Goal: Find specific page/section: Find specific page/section

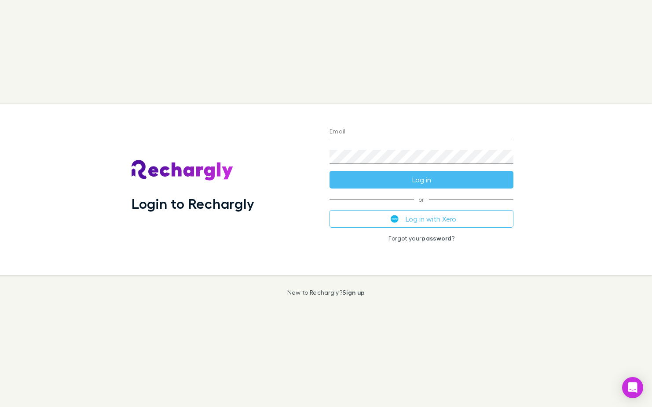
click at [403, 217] on button "Log in with Xero" at bounding box center [422, 219] width 184 height 18
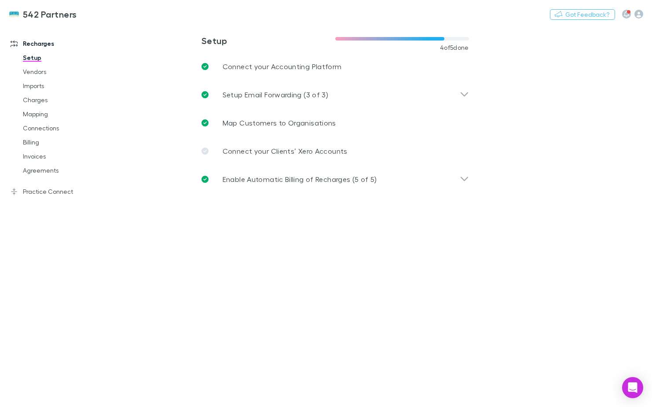
drag, startPoint x: 39, startPoint y: 169, endPoint x: 302, endPoint y: 9, distance: 308.2
click at [39, 169] on link "Agreements" at bounding box center [64, 170] width 101 height 14
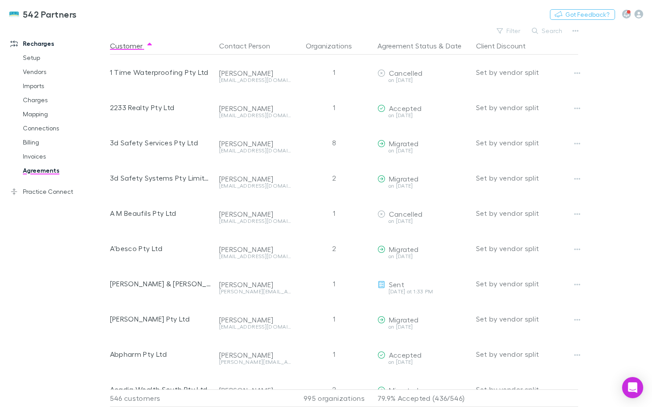
click at [552, 31] on button "Search" at bounding box center [548, 31] width 40 height 11
type input "*"
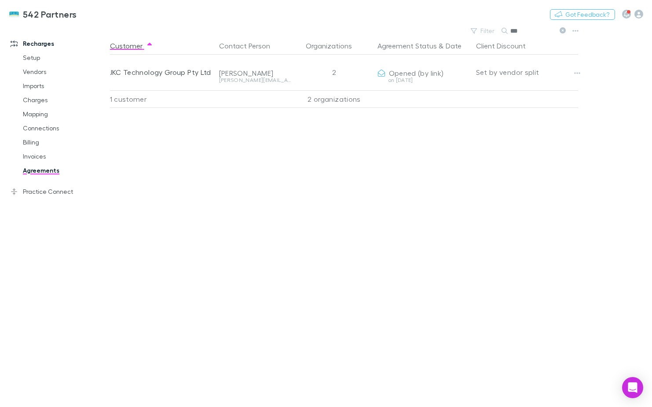
type input "***"
